Goal: Information Seeking & Learning: Learn about a topic

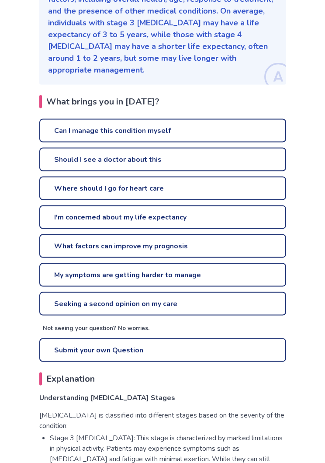
scroll to position [189, 0]
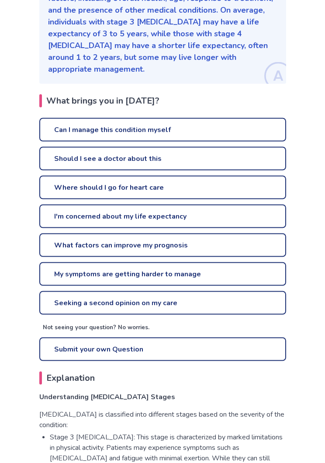
click at [213, 118] on link "Can I manage this condition myself" at bounding box center [162, 130] width 247 height 24
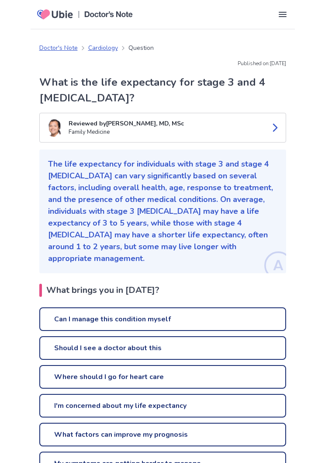
scroll to position [203, 0]
